Goal: Information Seeking & Learning: Understand process/instructions

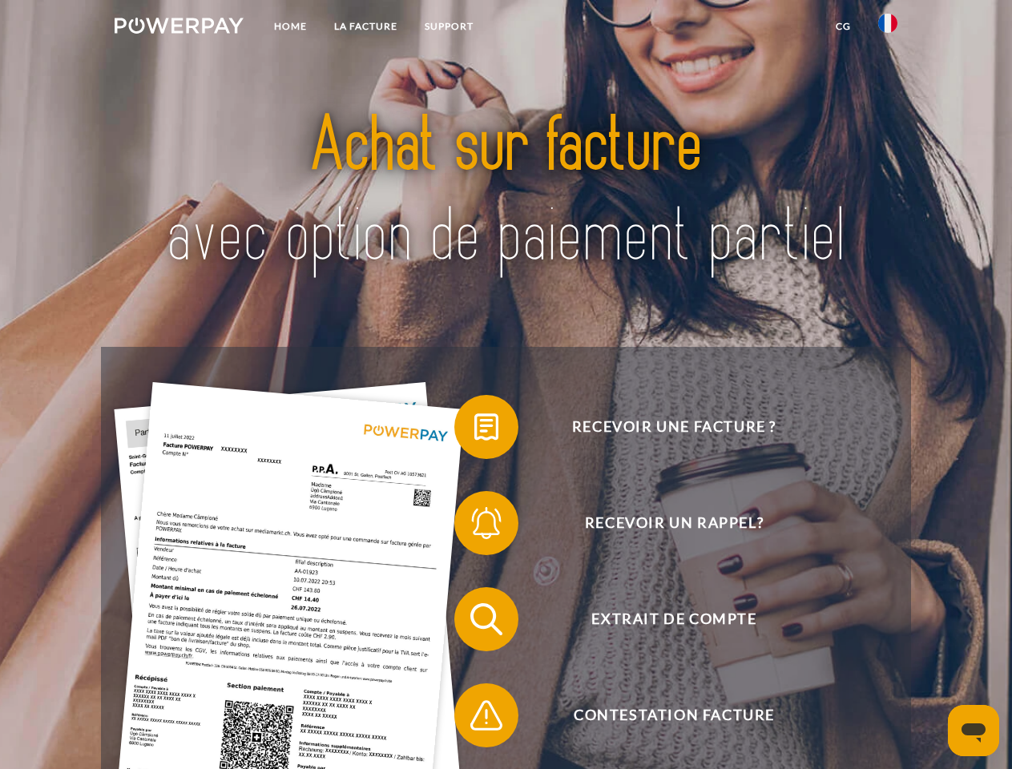
click at [179, 28] on img at bounding box center [179, 26] width 129 height 16
click at [888, 28] on img at bounding box center [887, 23] width 19 height 19
click at [843, 26] on link "CG" at bounding box center [843, 26] width 42 height 29
click at [474, 430] on span at bounding box center [462, 427] width 80 height 80
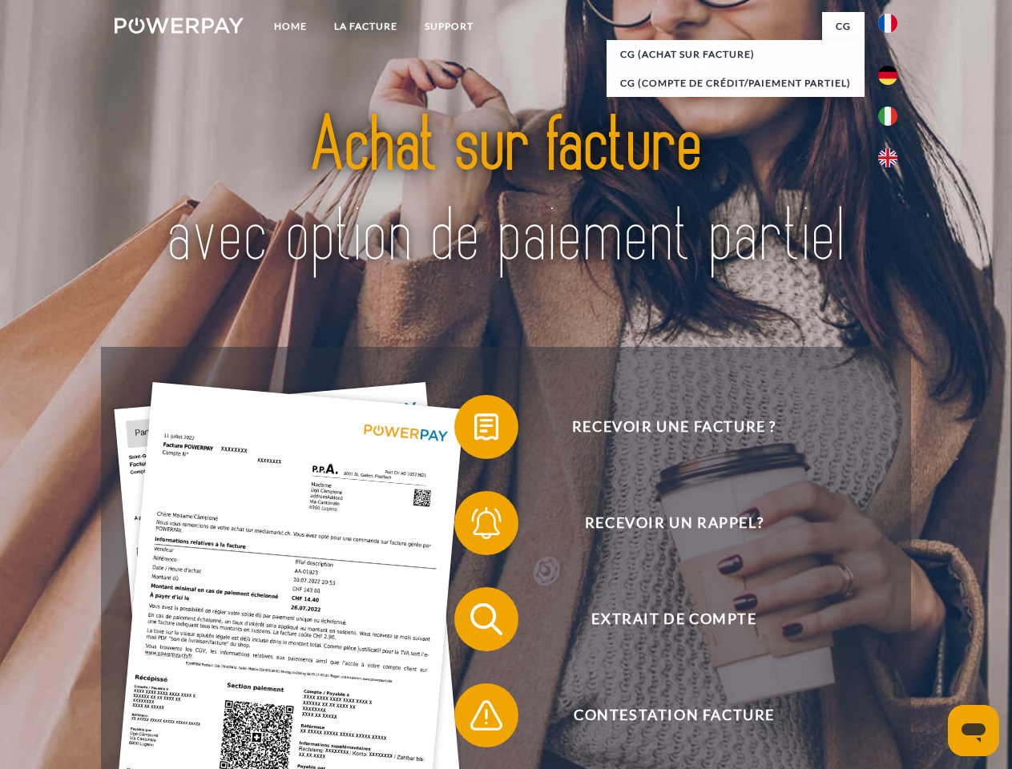
click at [474, 527] on span at bounding box center [462, 523] width 80 height 80
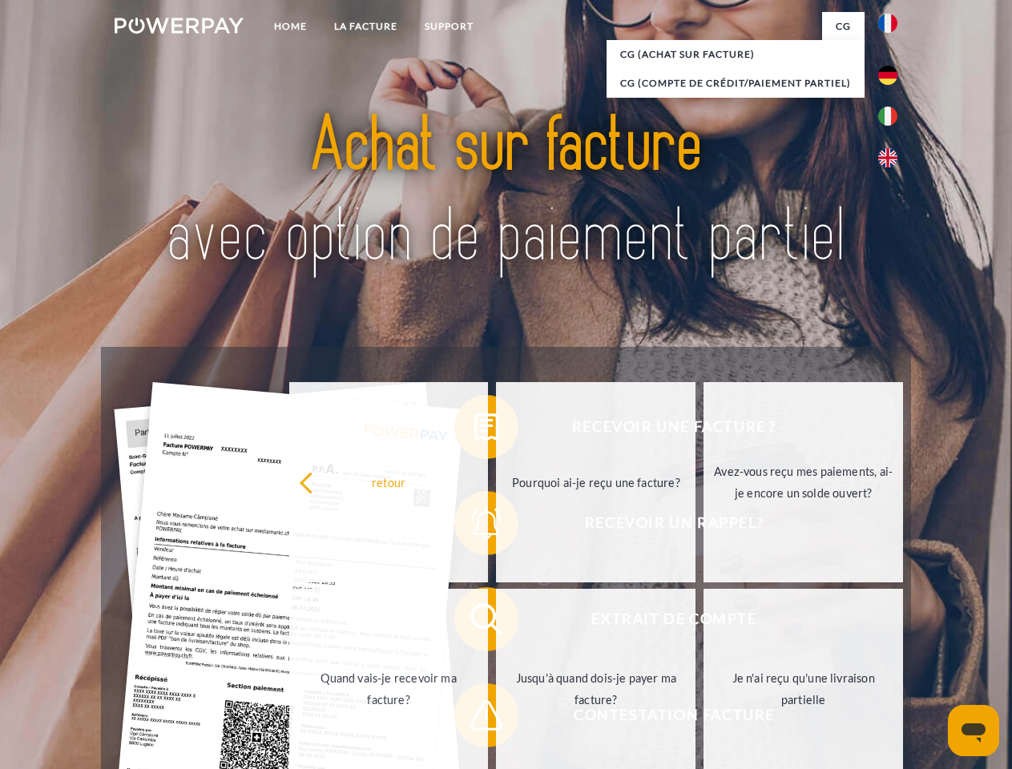
click at [496, 623] on link "Jusqu'à quand dois-je payer ma facture?" at bounding box center [596, 689] width 200 height 200
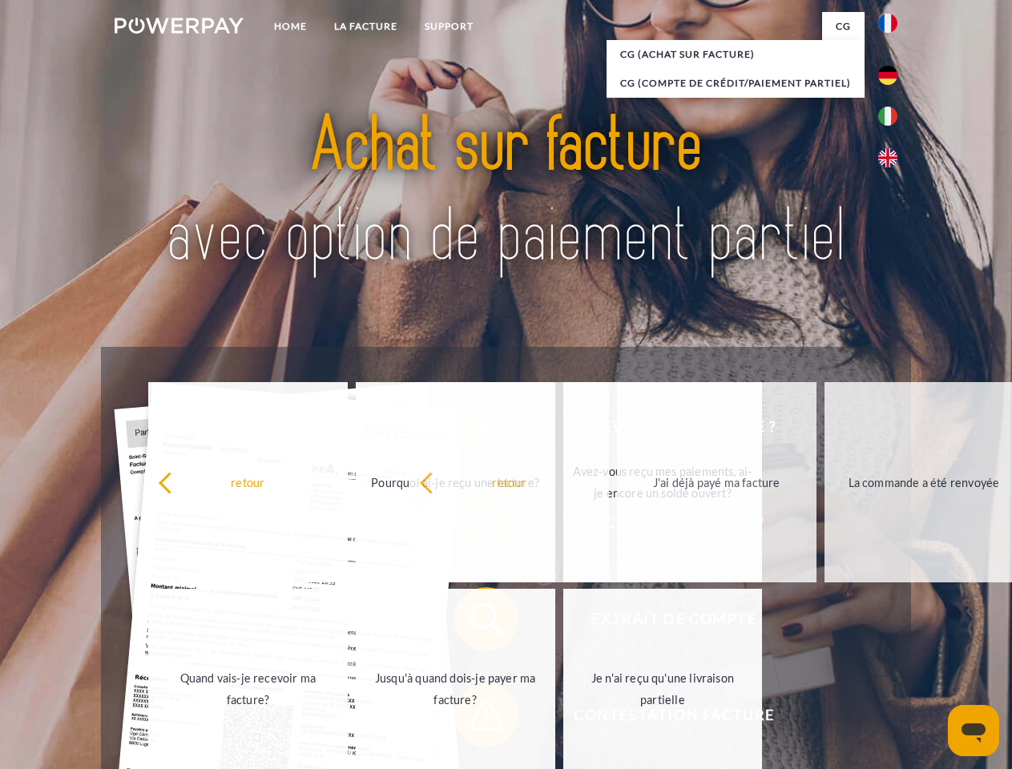
click at [474, 719] on span at bounding box center [462, 716] width 80 height 80
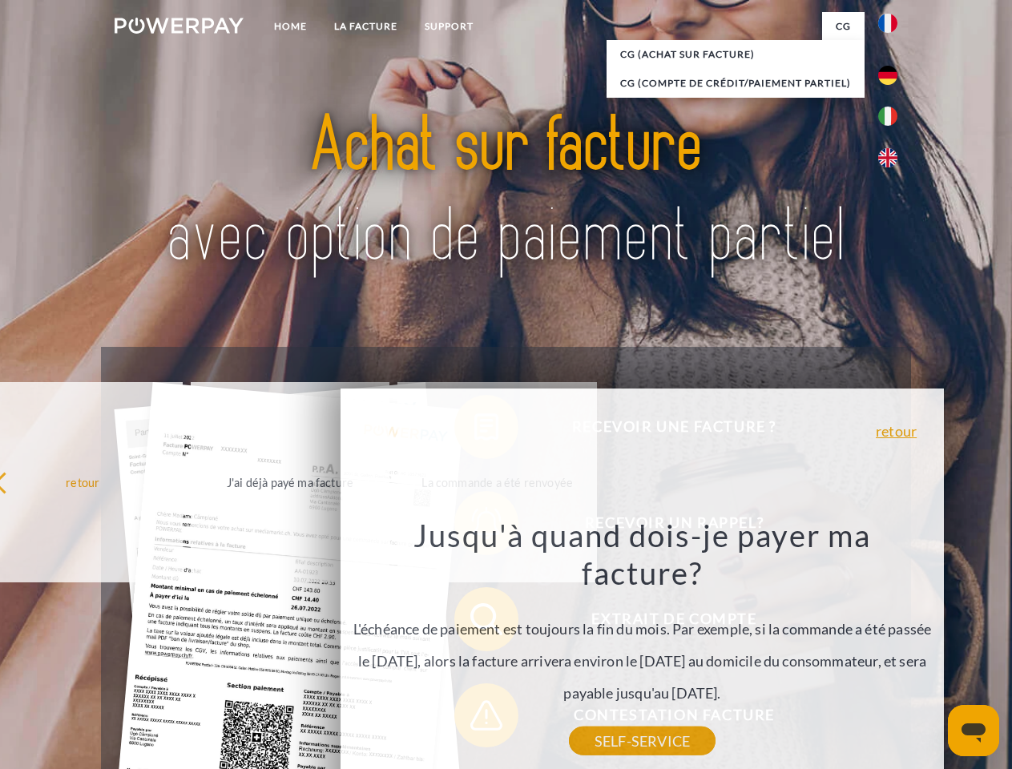
click at [974, 731] on icon "Ouvrir la fenêtre de messagerie" at bounding box center [974, 733] width 24 height 19
